Goal: Transaction & Acquisition: Book appointment/travel/reservation

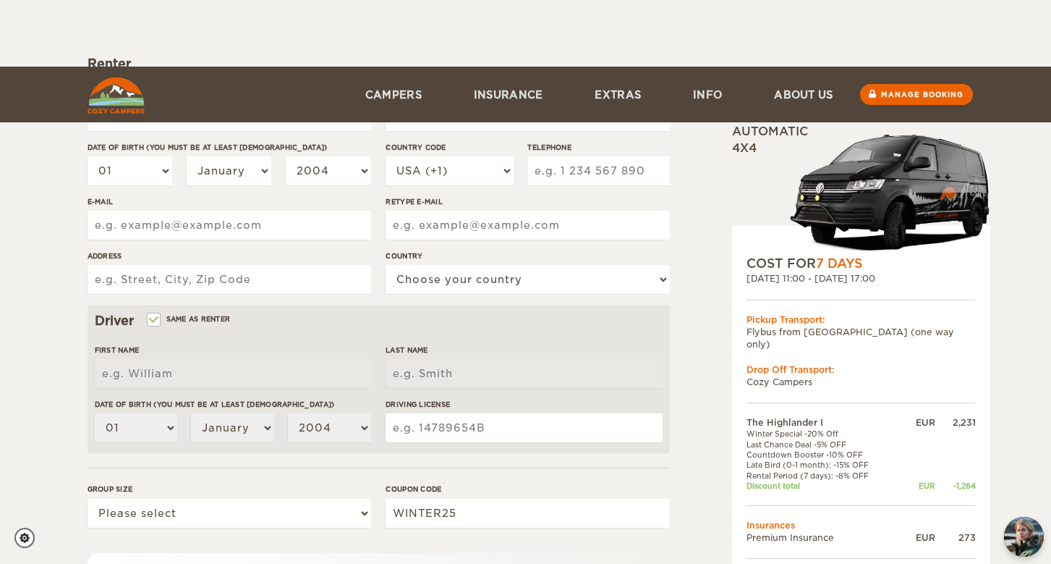
scroll to position [326, 0]
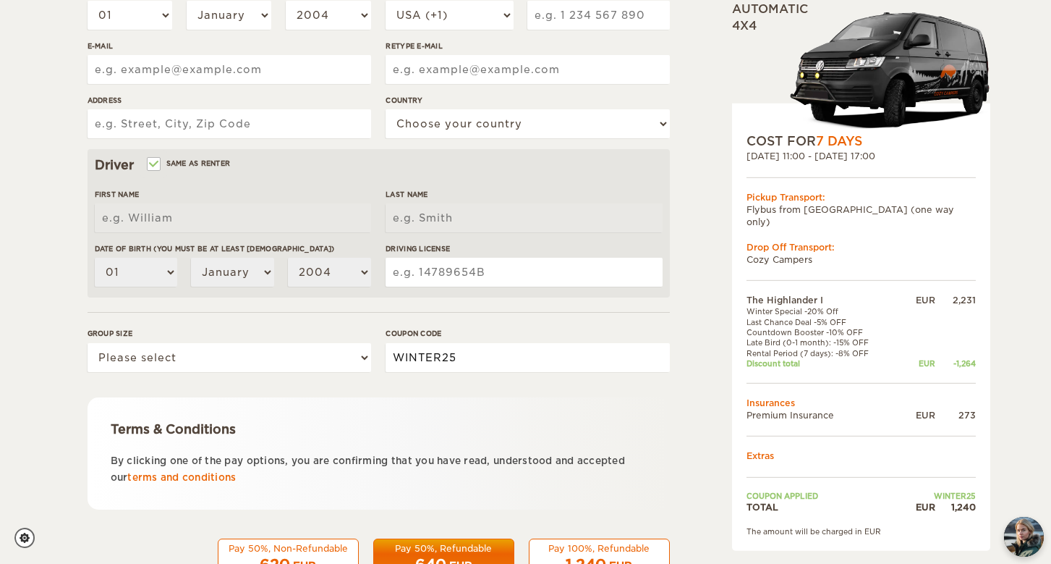
drag, startPoint x: 461, startPoint y: 355, endPoint x: 377, endPoint y: 352, distance: 84.0
click at [377, 352] on div "Group size Please select 1 2 Coupon code WINTER25" at bounding box center [379, 355] width 582 height 54
paste input "EPICICELAND"
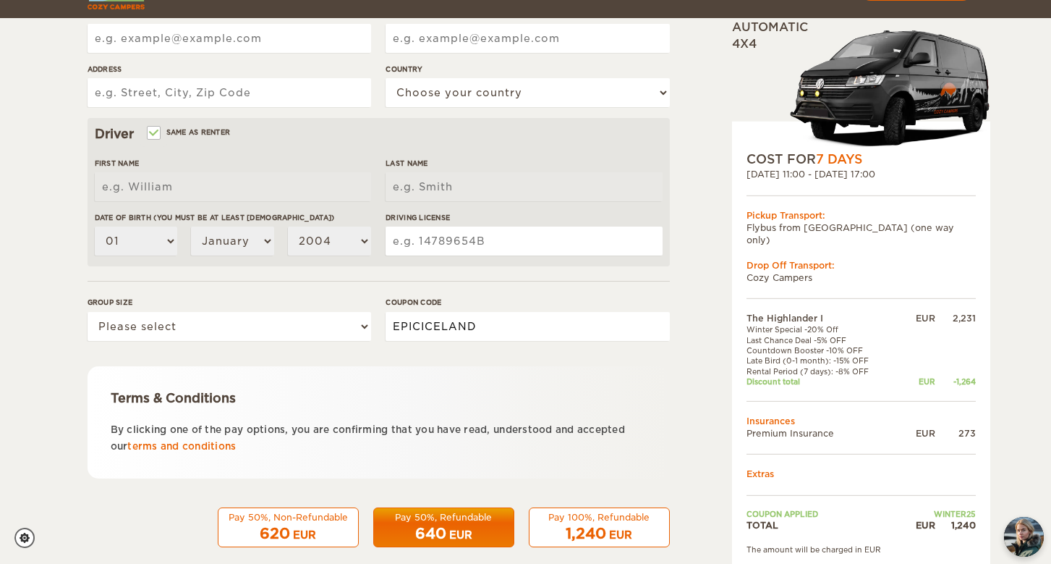
scroll to position [353, 0]
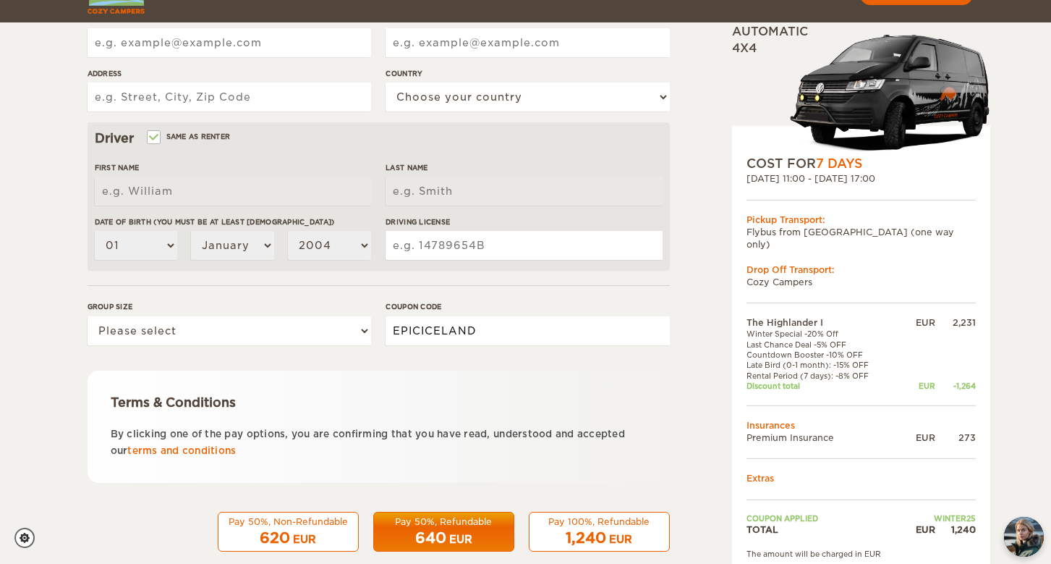
type input "EPICICELAND"
click at [816, 276] on td "Cozy Campers" at bounding box center [861, 282] width 229 height 12
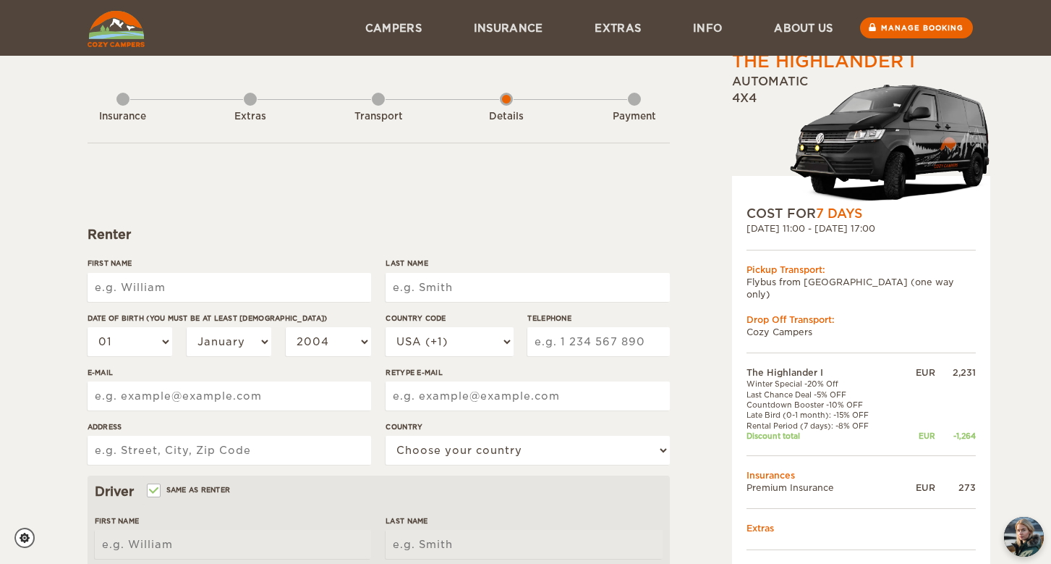
scroll to position [0, 0]
click at [846, 216] on span "7 Days" at bounding box center [839, 213] width 46 height 14
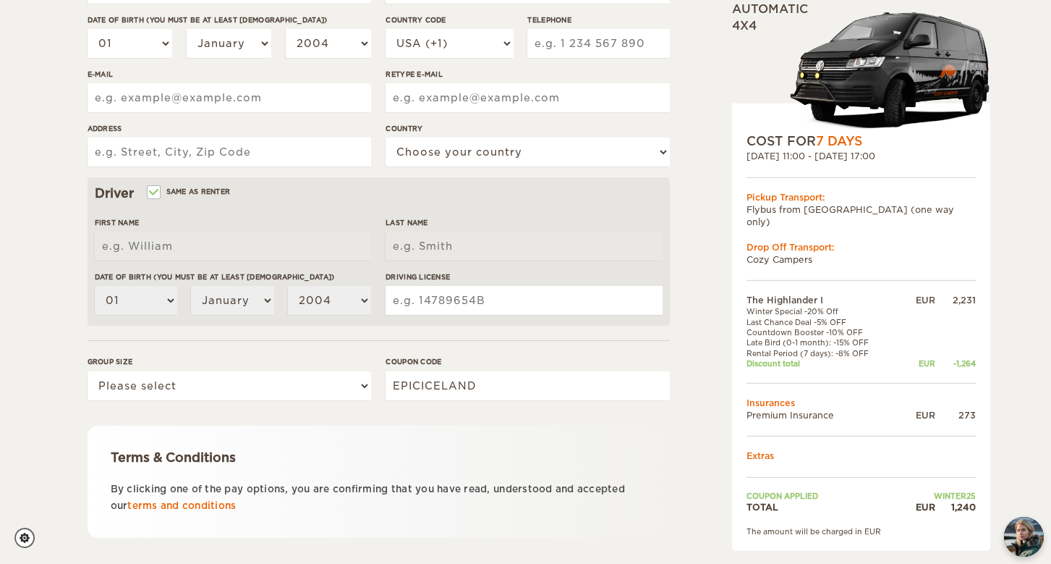
scroll to position [299, 0]
click at [1021, 533] on img "chat-button" at bounding box center [1024, 536] width 43 height 43
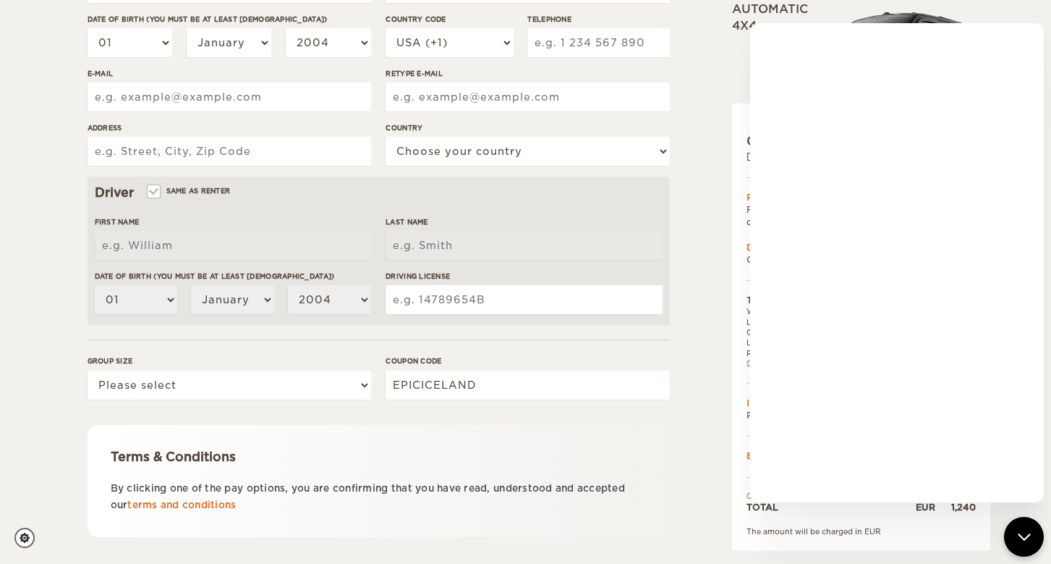
click at [1009, 20] on div "The Highlander I Expand Collapse Total 1,240 EUR Automatic 4x4 COST FOR 7 Days …" at bounding box center [525, 171] width 1051 height 941
click at [1000, 14] on div "The Highlander I Expand Collapse Total 1,240 EUR Automatic 4x4 COST FOR 7 Days …" at bounding box center [525, 171] width 1051 height 941
click at [697, 52] on div "The Highlander I Expand Collapse Total 1,240 EUR Automatic 4x4 COST FOR 7 Days …" at bounding box center [824, 199] width 280 height 856
click at [711, 41] on div "The Highlander I Expand Collapse Total 1,240 EUR Automatic 4x4 COST FOR 7 Days …" at bounding box center [824, 199] width 280 height 856
click at [749, 24] on div "Automatic 4x4" at bounding box center [861, 66] width 258 height 131
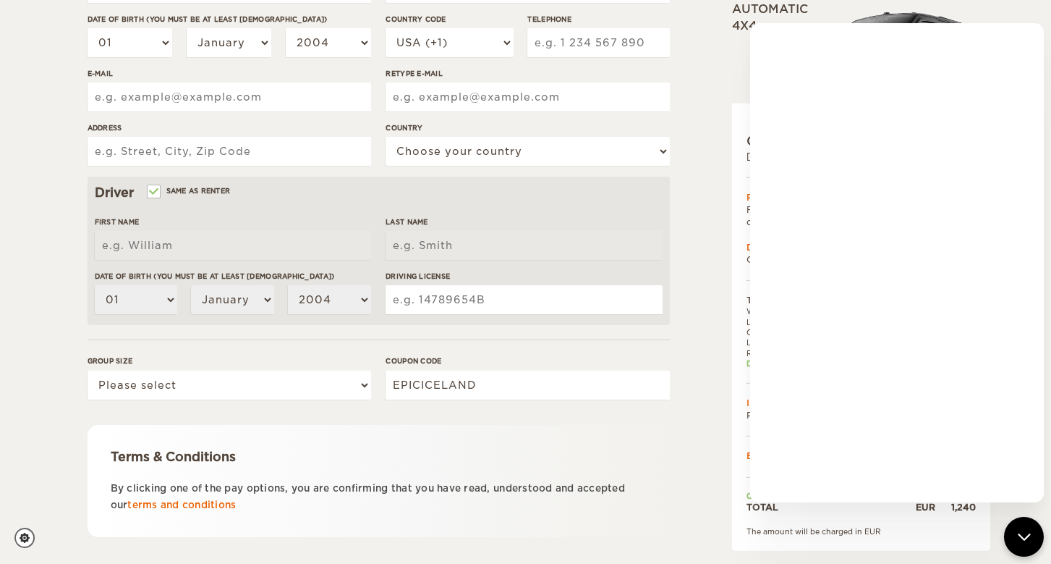
click at [690, 433] on div "The Highlander I Expand Collapse Total 1,240 EUR Automatic 4x4 COST FOR 7 Days …" at bounding box center [824, 199] width 280 height 856
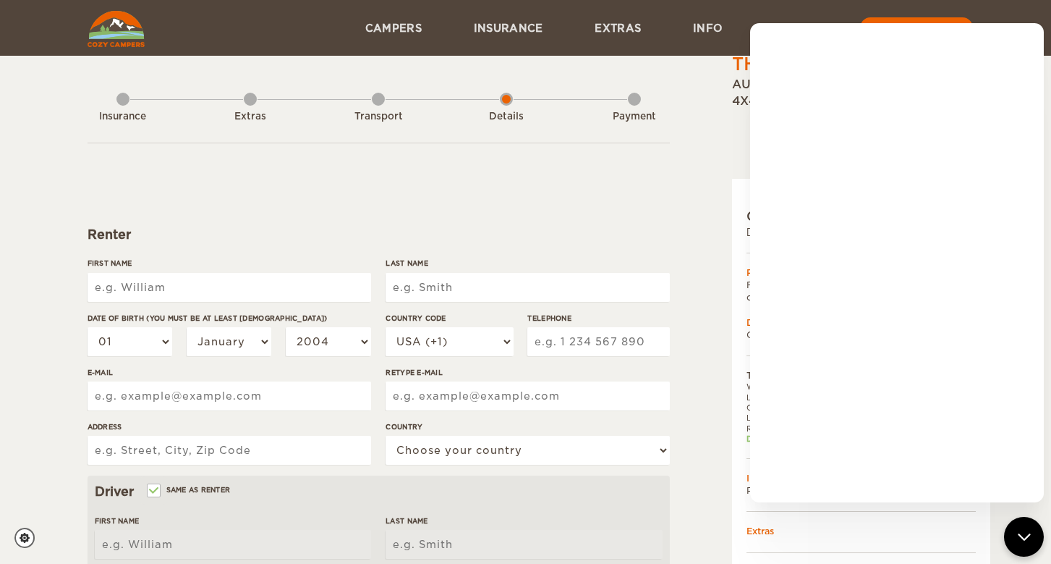
scroll to position [0, 0]
click at [831, 10] on link "About us" at bounding box center [803, 28] width 111 height 56
click at [652, 192] on form "Renter First Name Last Name Date of birth (You must be at least [DEMOGRAPHIC_DA…" at bounding box center [379, 524] width 582 height 762
click at [669, 198] on form "Renter First Name Last Name Date of birth (You must be at least [DEMOGRAPHIC_DA…" at bounding box center [379, 524] width 582 height 762
click at [741, 151] on div "Automatic 4x4" at bounding box center [861, 124] width 258 height 131
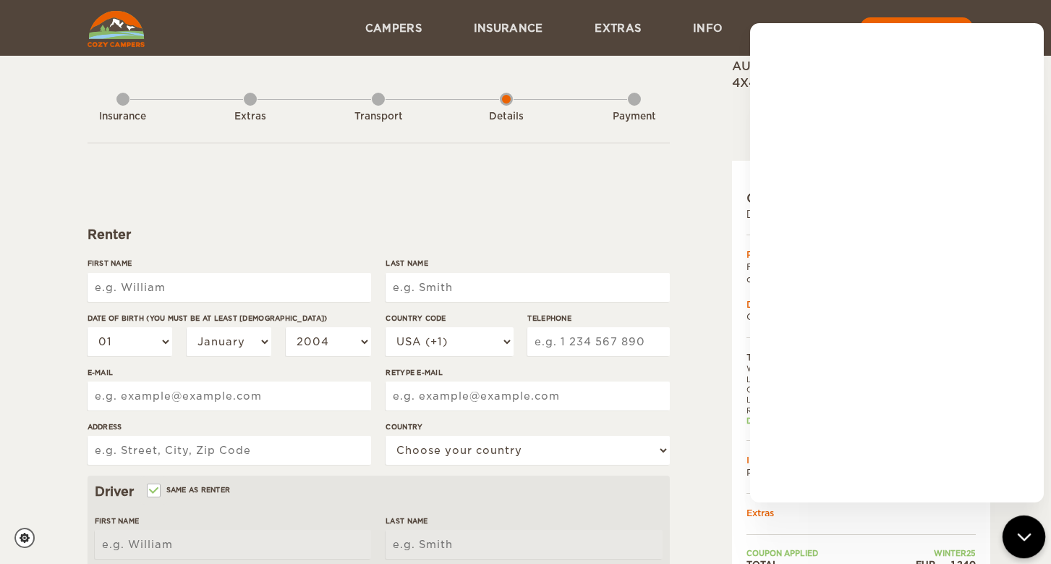
click at [1023, 537] on icon "chat-button" at bounding box center [1024, 536] width 19 height 19
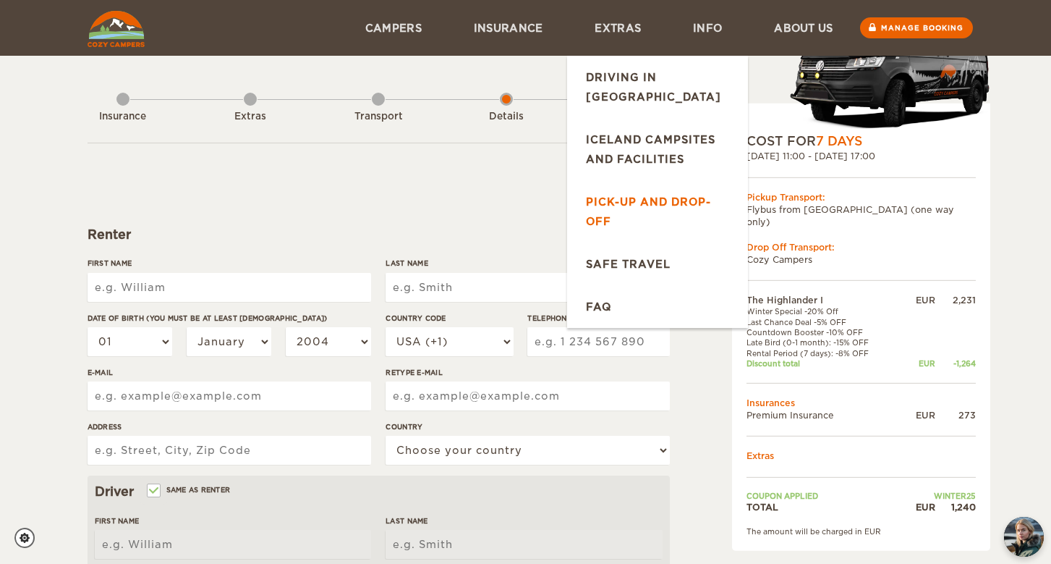
click at [611, 184] on link "Pick-up and drop-off" at bounding box center [657, 211] width 181 height 62
